Goal: Understand process/instructions: Learn how to perform a task or action

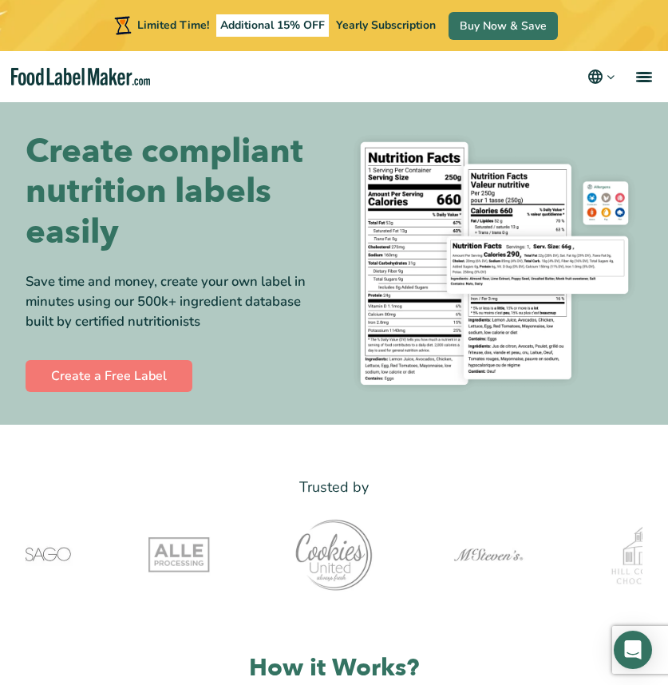
click at [287, 248] on h1 "Create compliant nutrition labels easily" at bounding box center [174, 192] width 297 height 120
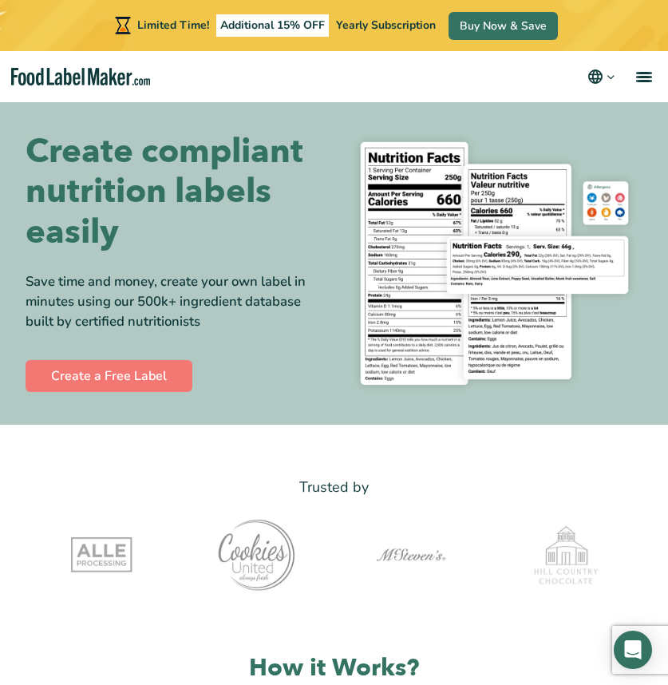
drag, startPoint x: 97, startPoint y: 328, endPoint x: 235, endPoint y: 141, distance: 232.2
click at [235, 144] on div "Create compliant nutrition labels easily Save time and money, create your own l…" at bounding box center [174, 263] width 297 height 263
click at [235, 141] on h1 "Create compliant nutrition labels easily" at bounding box center [174, 192] width 297 height 120
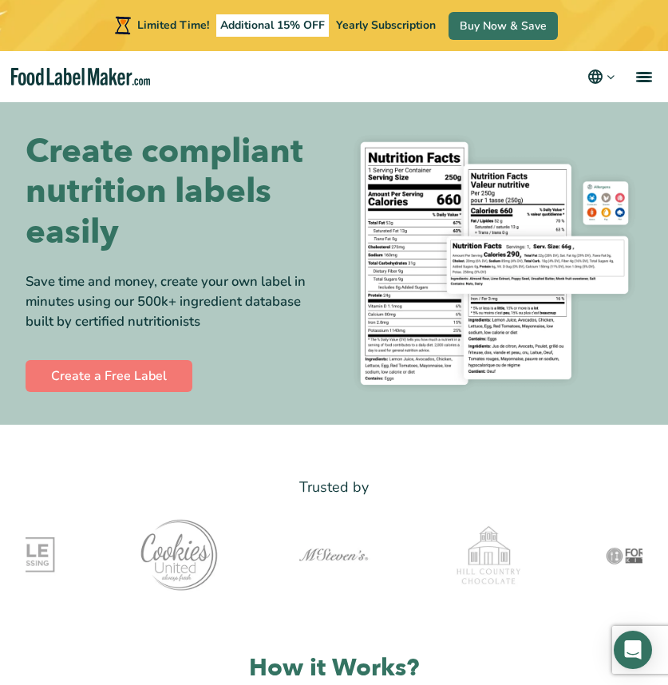
click at [101, 335] on div "Create compliant nutrition labels easily Save time and money, create your own l…" at bounding box center [174, 263] width 297 height 263
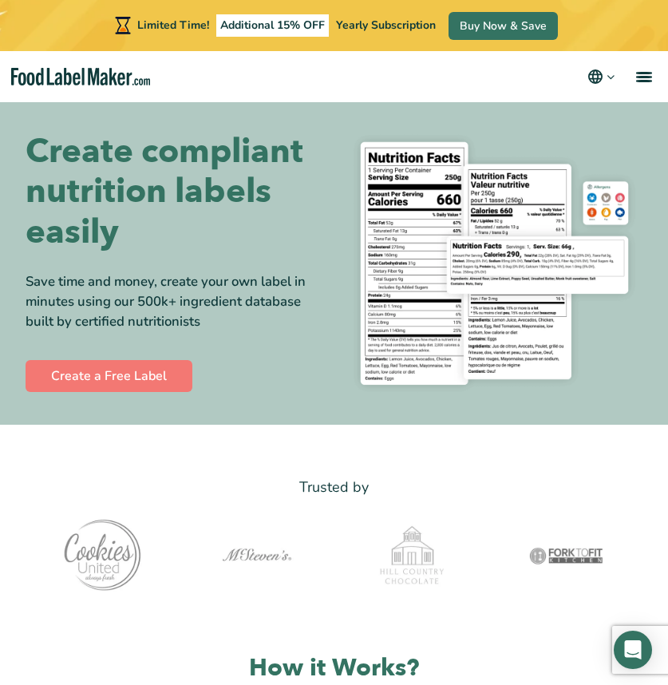
drag, startPoint x: 102, startPoint y: 332, endPoint x: 195, endPoint y: 159, distance: 196.3
click at [195, 159] on div "Create compliant nutrition labels easily Save time and money, create your own l…" at bounding box center [174, 263] width 297 height 263
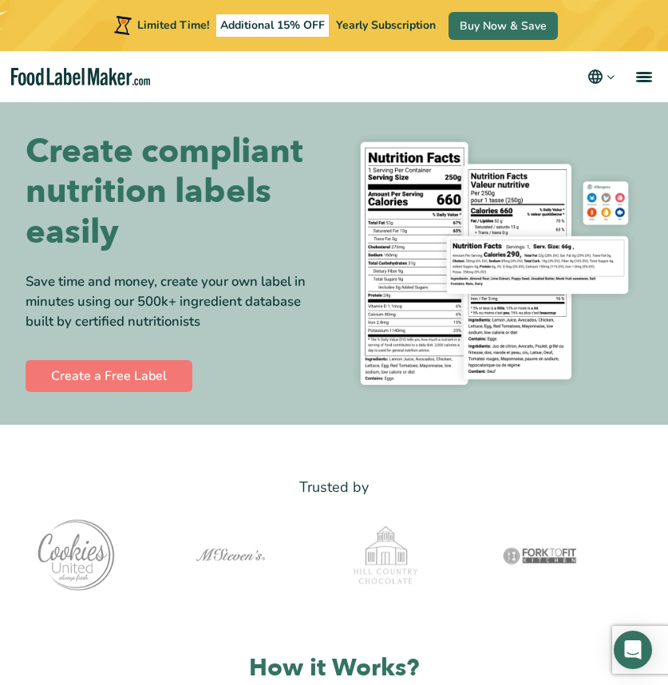
click at [195, 159] on h1 "Create compliant nutrition labels easily" at bounding box center [174, 192] width 297 height 120
